Goal: Transaction & Acquisition: Purchase product/service

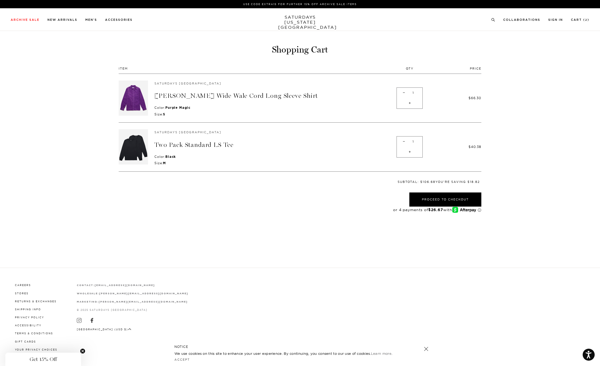
click at [403, 140] on span "-" at bounding box center [403, 142] width 7 height 10
type input "0"
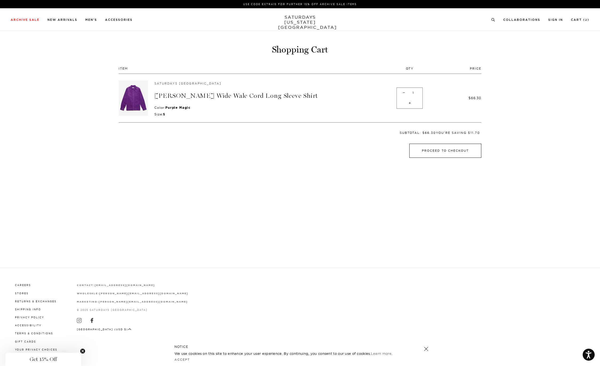
click at [436, 150] on button "Proceed to Checkout" at bounding box center [445, 151] width 72 height 14
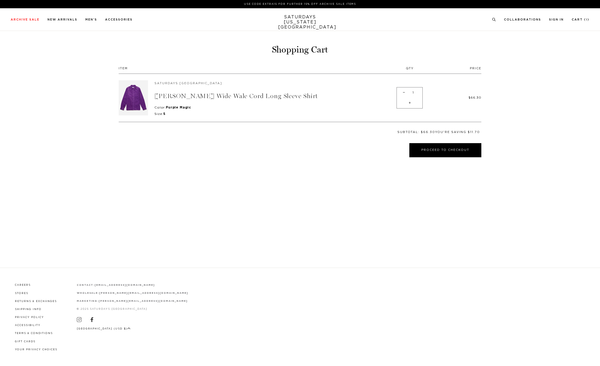
click at [217, 95] on link "[PERSON_NAME] Wide Wale Cord Long Sleeve Shirt" at bounding box center [236, 96] width 164 height 8
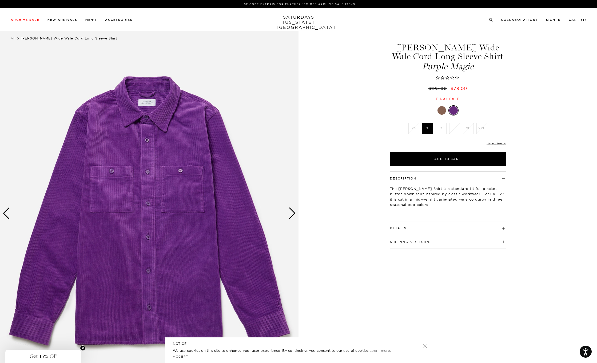
click at [291, 215] on div "Next slide" at bounding box center [292, 214] width 7 height 12
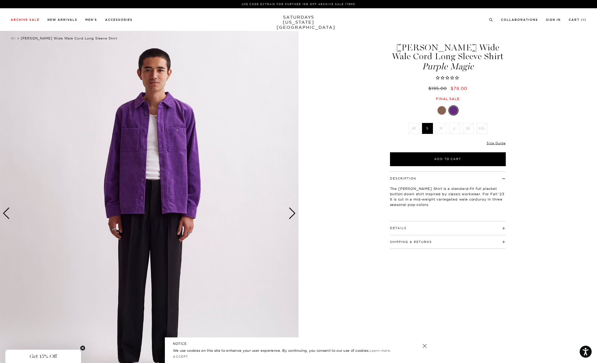
click at [291, 215] on div "Next slide" at bounding box center [292, 214] width 7 height 12
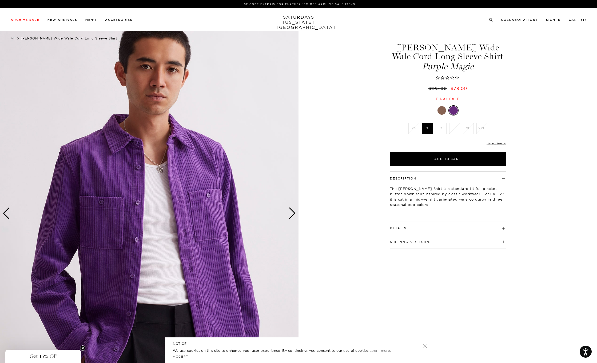
click at [291, 215] on div "Next slide" at bounding box center [292, 214] width 7 height 12
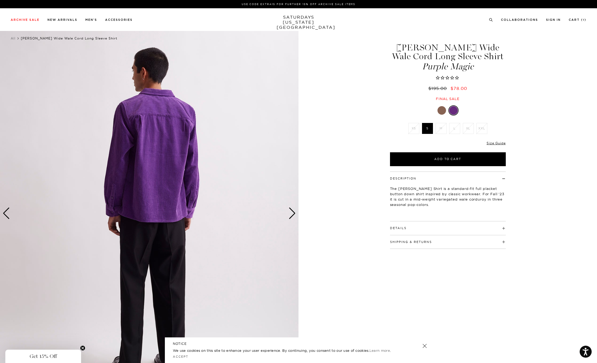
click at [291, 215] on div "Next slide" at bounding box center [292, 214] width 7 height 12
